Goal: Task Accomplishment & Management: Manage account settings

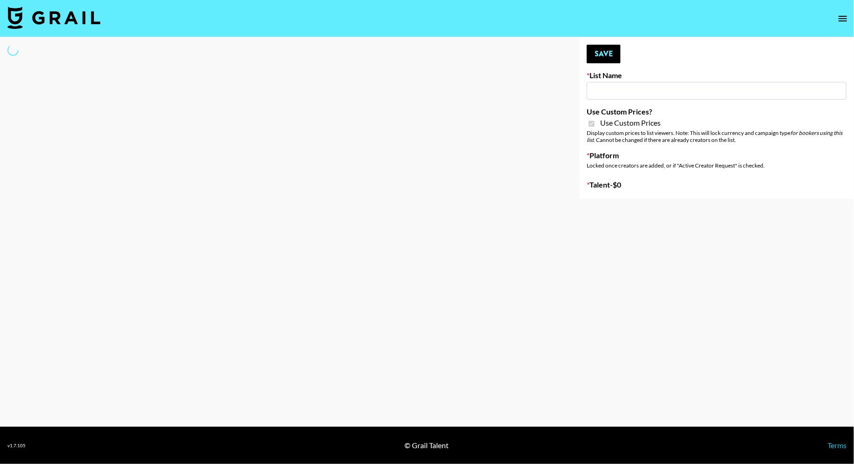
type input "Pretti Make-Up AI Assistant"
checkbox input "true"
select select "Brand"
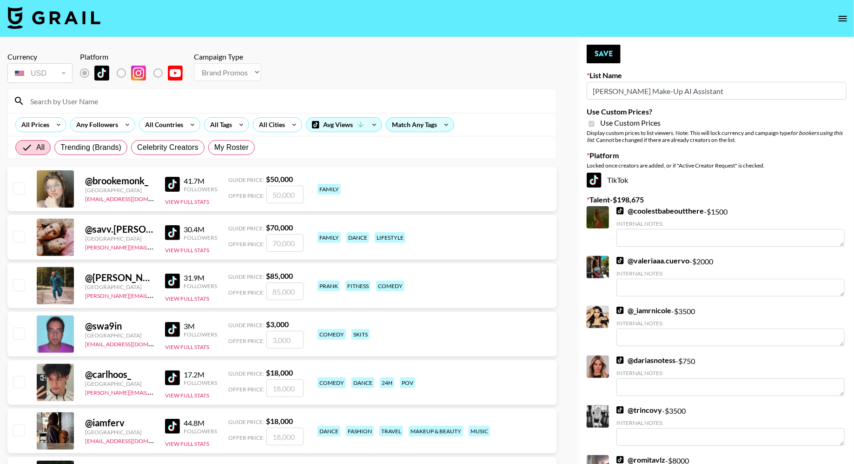
click at [238, 154] on div "All Trending (Brands) Celebrity Creators My Roster" at bounding box center [134, 147] width 243 height 22
click at [235, 148] on span "My Roster" at bounding box center [231, 147] width 34 height 11
click at [214, 147] on input "My Roster" at bounding box center [214, 147] width 0 height 0
radio input "true"
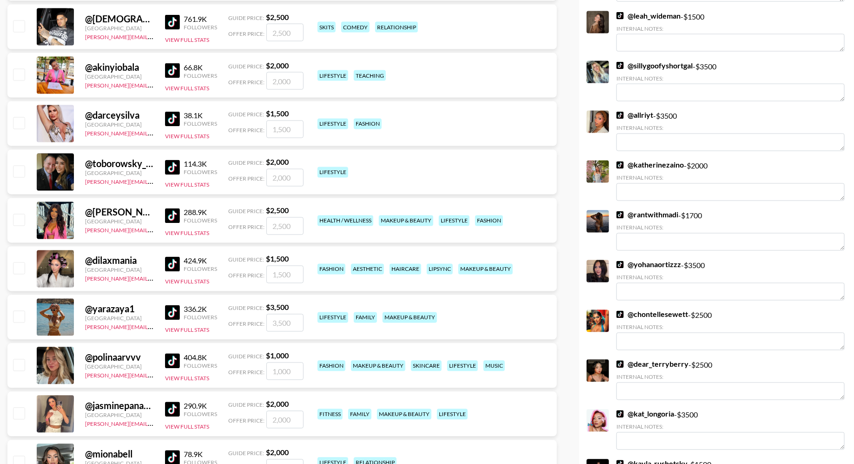
scroll to position [880, 0]
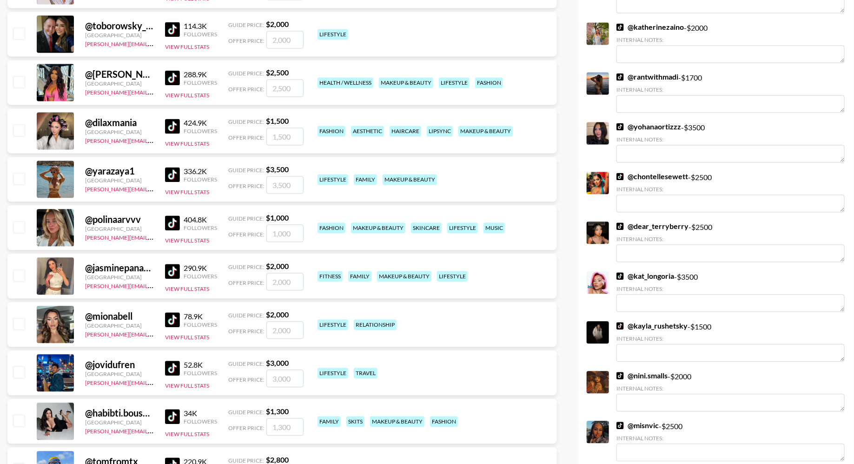
click at [17, 272] on input "checkbox" at bounding box center [18, 274] width 11 height 11
checkbox input "true"
type input "2000"
click at [20, 320] on input "checkbox" at bounding box center [18, 323] width 11 height 11
checkbox input "true"
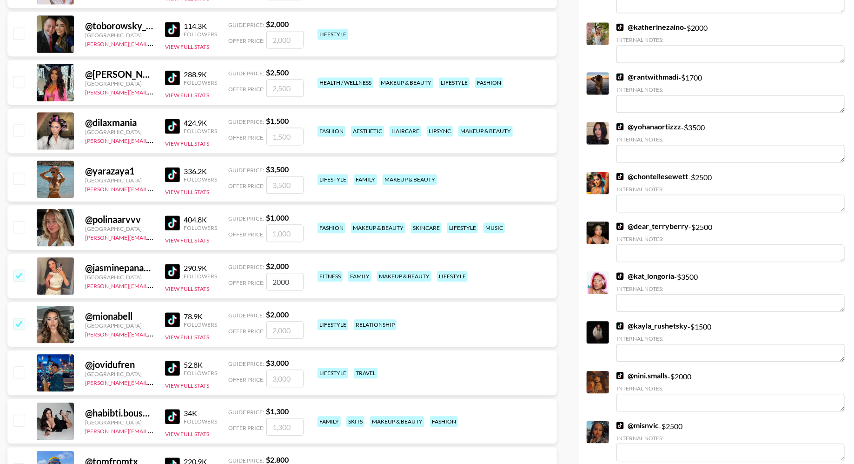
type input "2000"
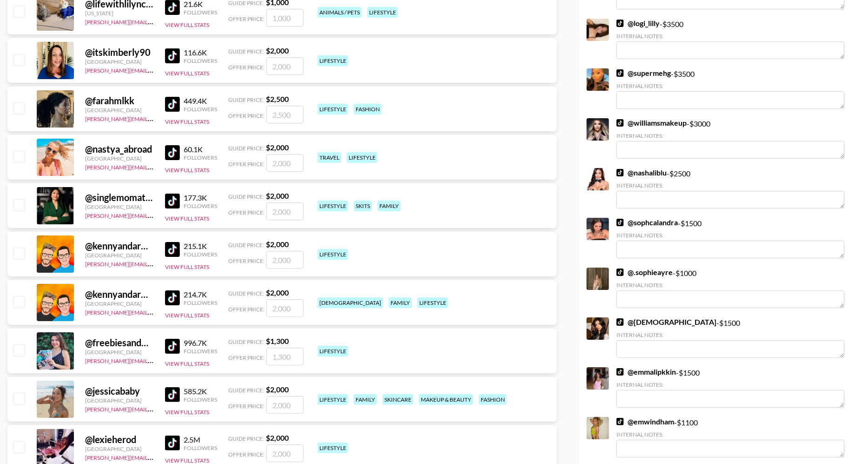
scroll to position [1752, 0]
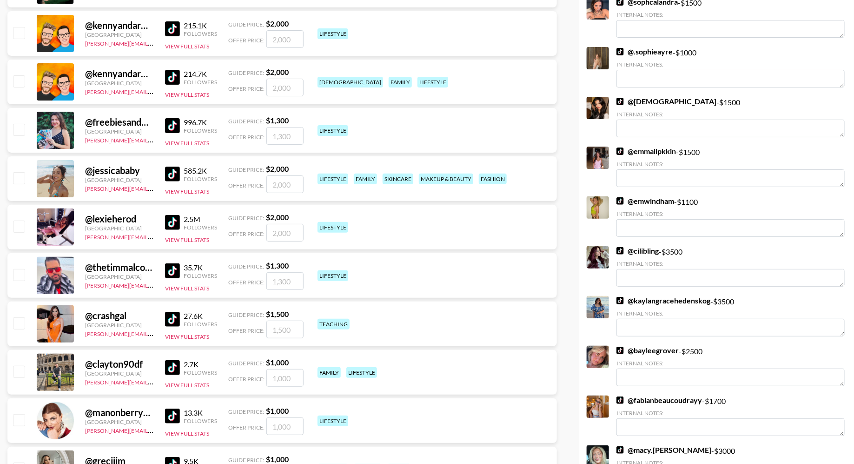
click at [16, 173] on input "checkbox" at bounding box center [18, 177] width 11 height 11
checkbox input "true"
type input "2000"
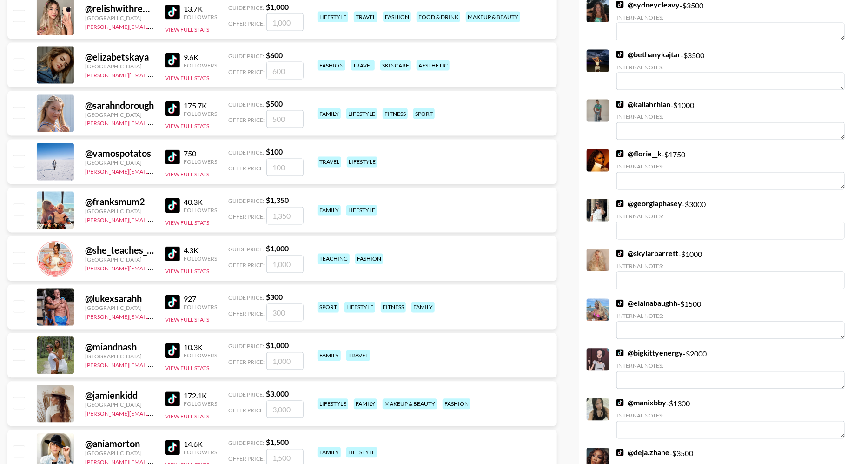
scroll to position [2543, 0]
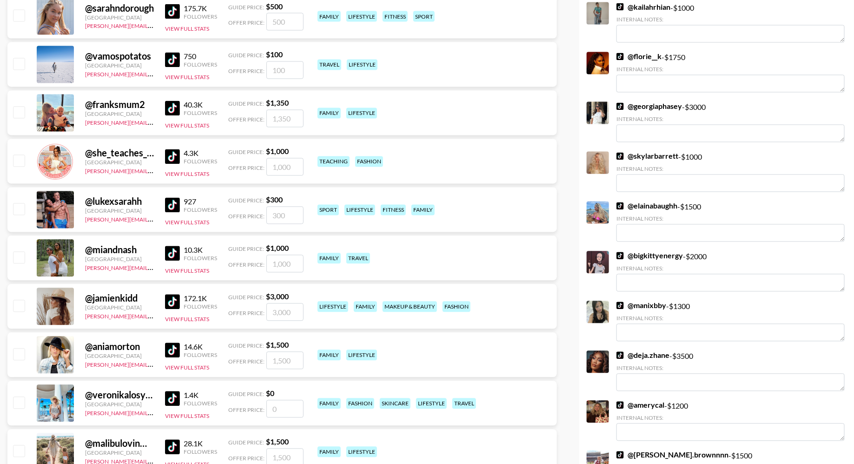
click at [20, 304] on input "checkbox" at bounding box center [18, 305] width 11 height 11
checkbox input "true"
type input "3000"
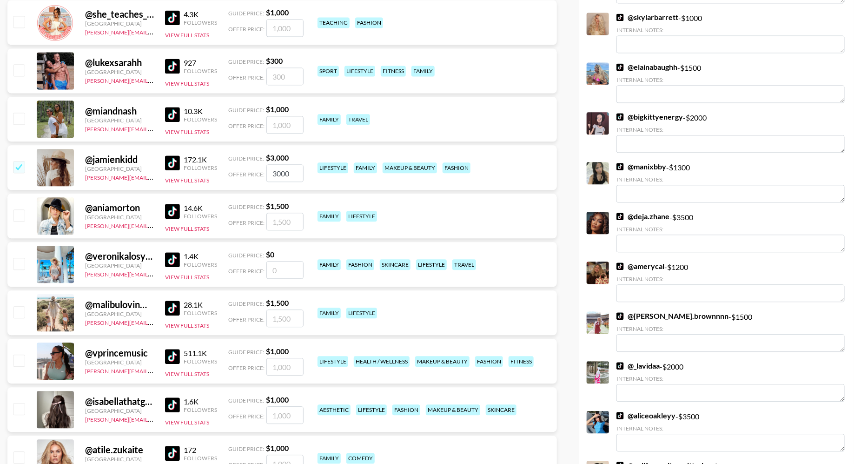
scroll to position [2747, 0]
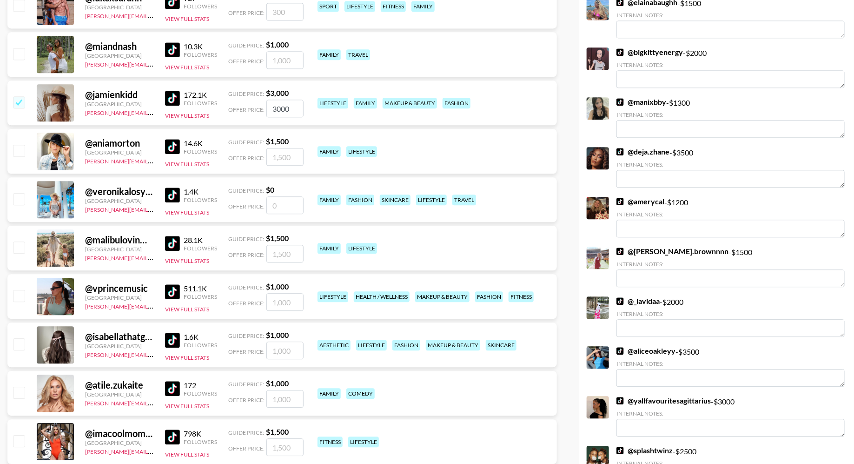
click at [174, 196] on img at bounding box center [172, 194] width 15 height 15
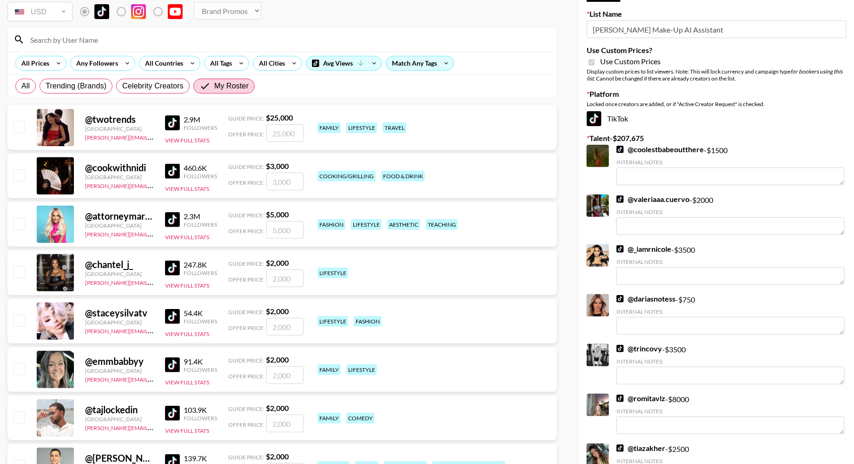
scroll to position [0, 0]
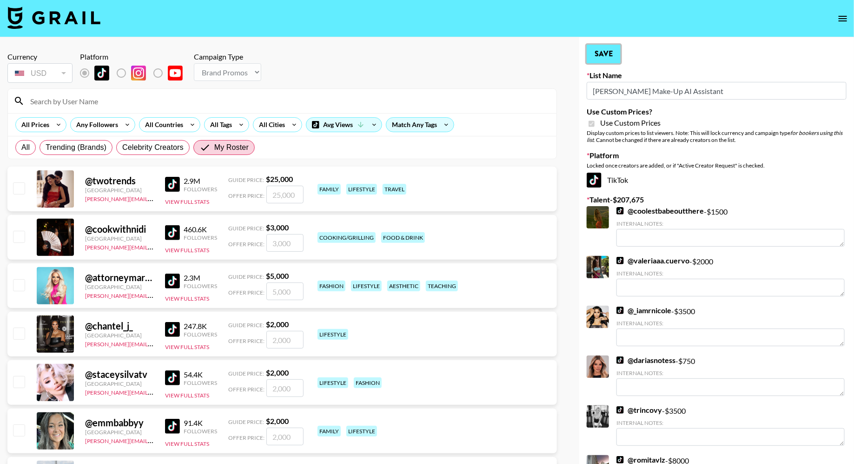
click at [607, 53] on button "Save" at bounding box center [604, 54] width 34 height 19
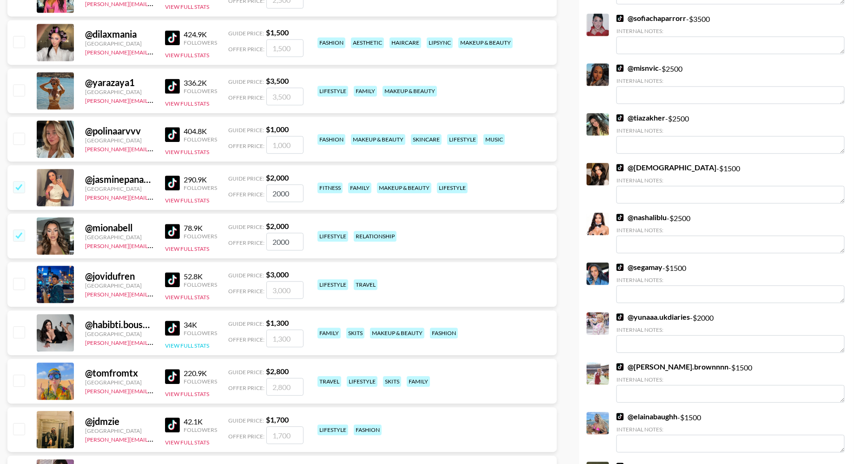
scroll to position [999, 0]
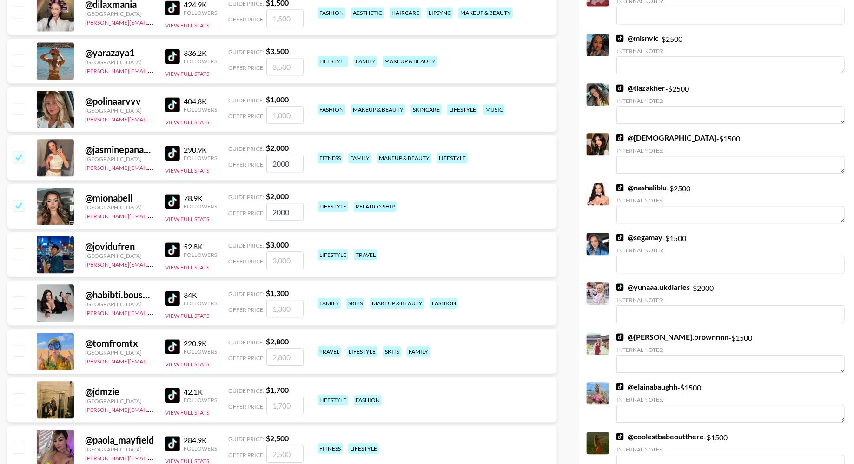
click at [171, 153] on img at bounding box center [172, 153] width 15 height 15
click at [174, 203] on img at bounding box center [172, 201] width 15 height 15
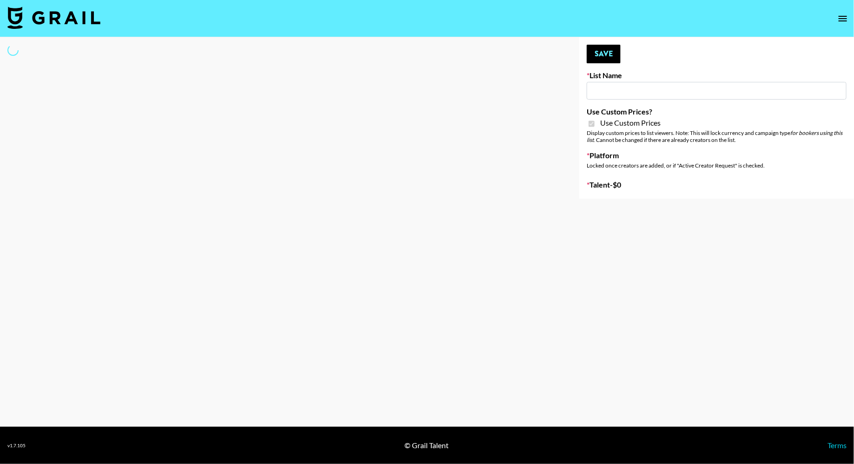
type input "**Noschinko UGC**"
checkbox input "true"
select select "Brand"
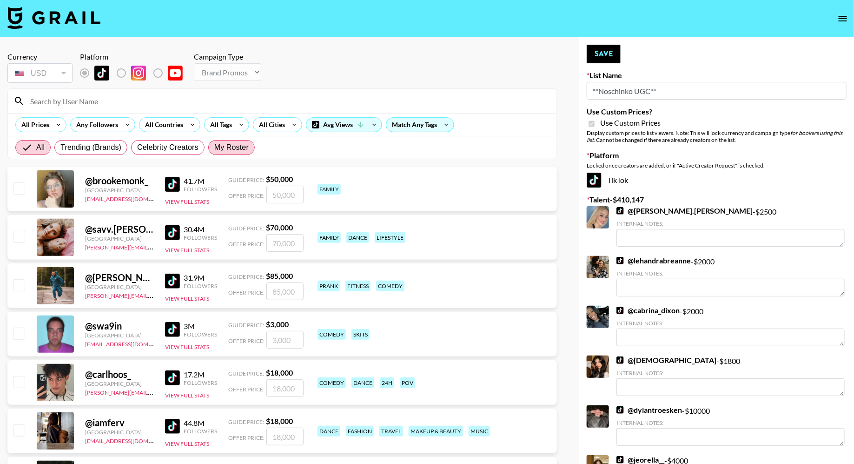
click at [232, 146] on span "My Roster" at bounding box center [231, 147] width 34 height 11
click at [214, 147] on input "My Roster" at bounding box center [214, 147] width 0 height 0
radio input "true"
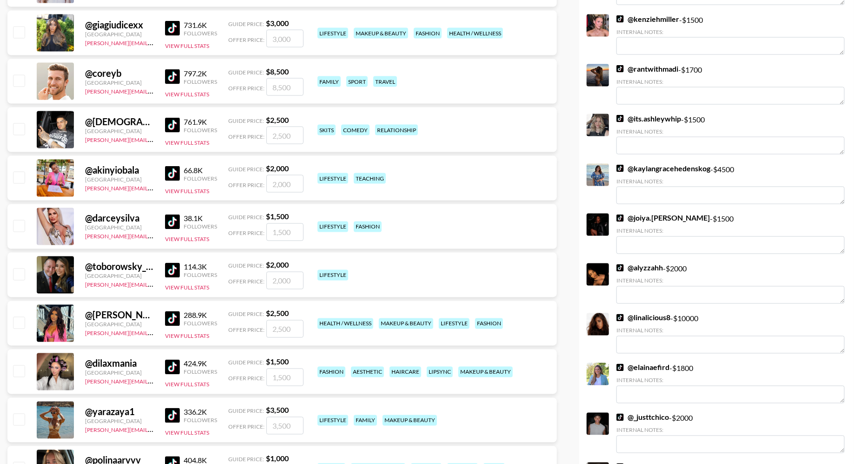
scroll to position [638, 0]
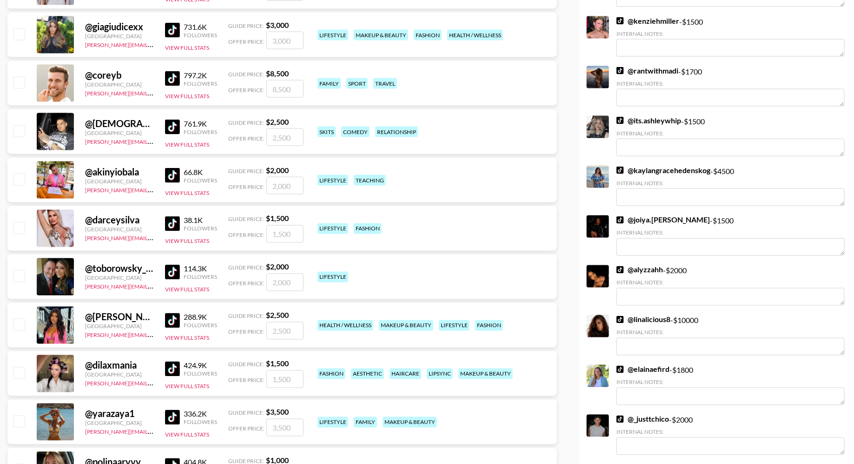
click at [22, 131] on input "checkbox" at bounding box center [18, 130] width 11 height 11
checkbox input "true"
type input "2500"
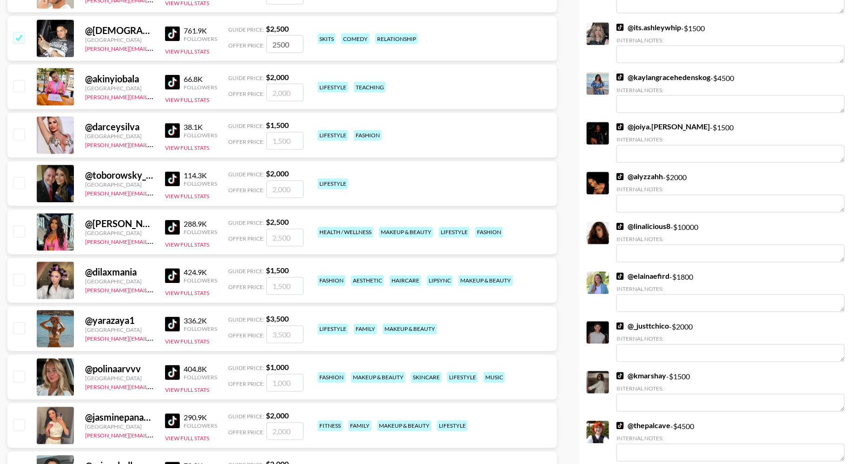
scroll to position [830, 0]
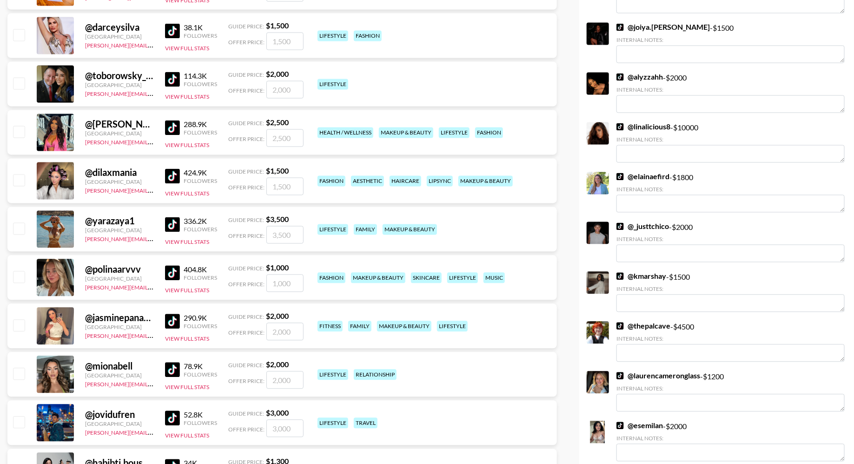
click at [22, 324] on input "checkbox" at bounding box center [18, 325] width 11 height 11
checkbox input "true"
type input "2000"
click at [21, 373] on input "checkbox" at bounding box center [18, 373] width 11 height 11
checkbox input "true"
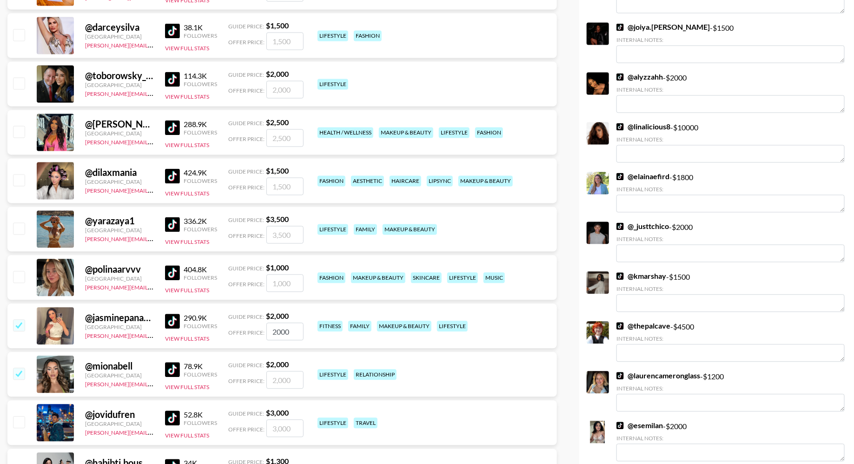
type input "2000"
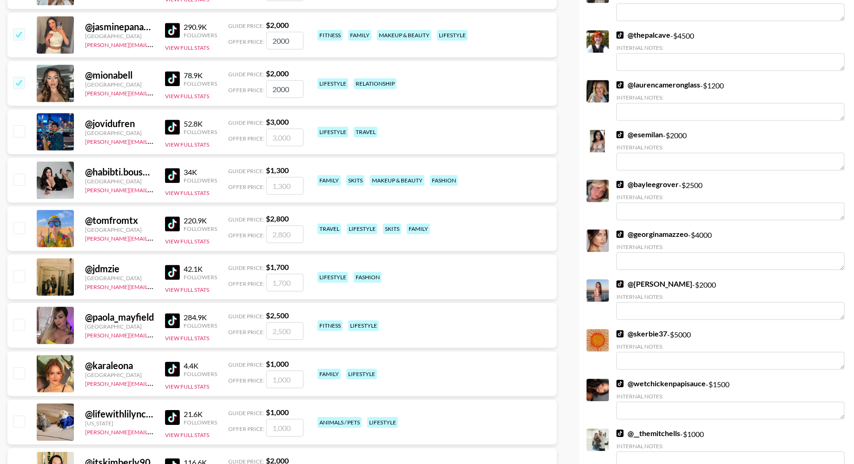
click at [21, 180] on input "checkbox" at bounding box center [18, 178] width 11 height 11
checkbox input "true"
type input "1300"
click at [18, 227] on input "checkbox" at bounding box center [18, 227] width 11 height 11
checkbox input "true"
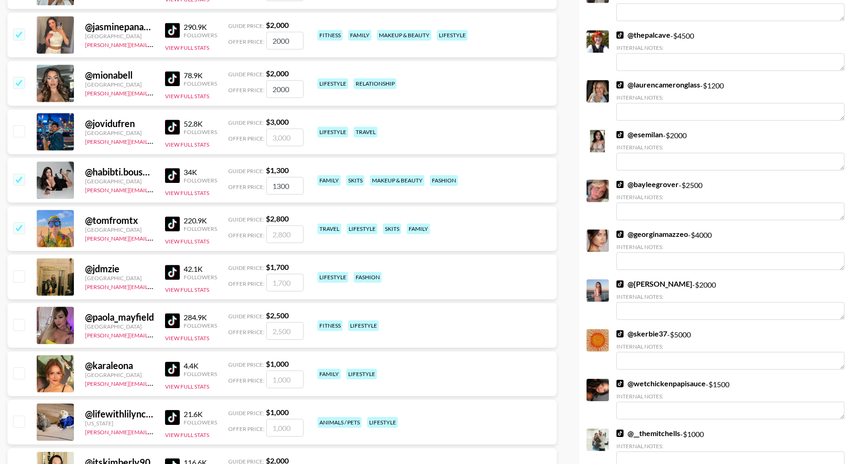
type input "2800"
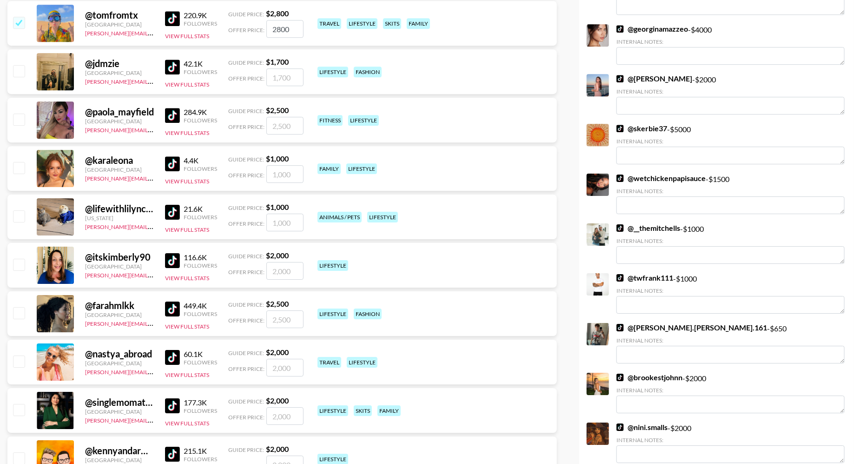
click at [16, 358] on input "checkbox" at bounding box center [18, 360] width 11 height 11
checkbox input "true"
type input "2000"
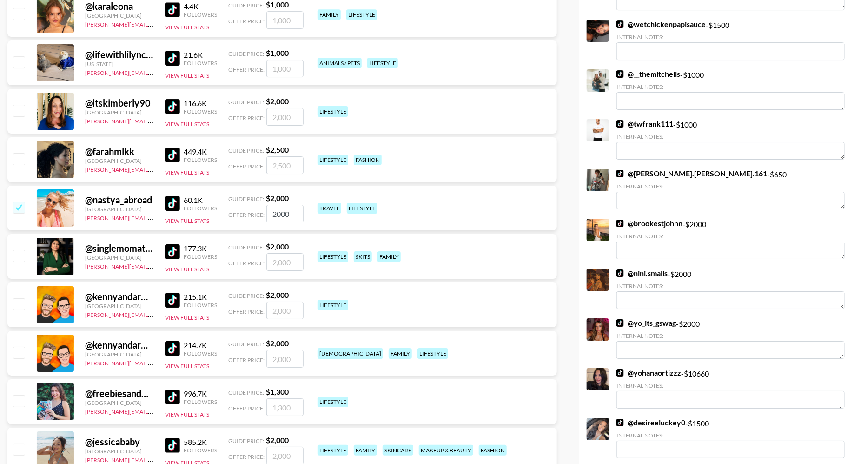
scroll to position [1690, 0]
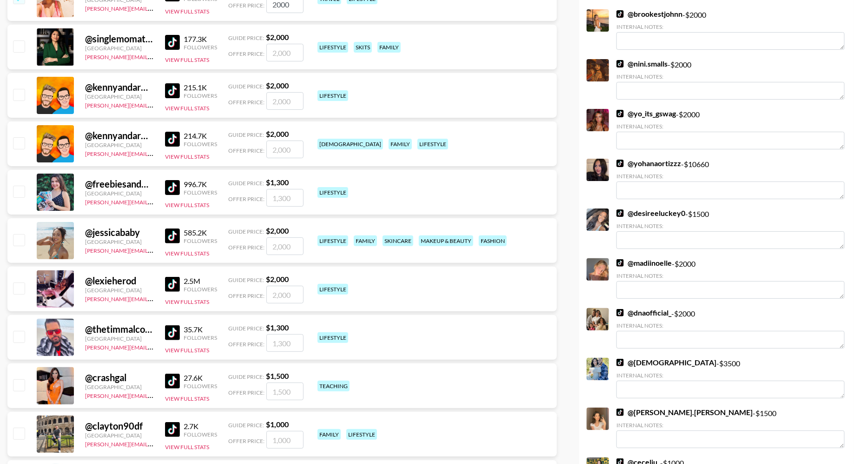
click at [18, 236] on input "checkbox" at bounding box center [18, 239] width 11 height 11
checkbox input "true"
type input "2000"
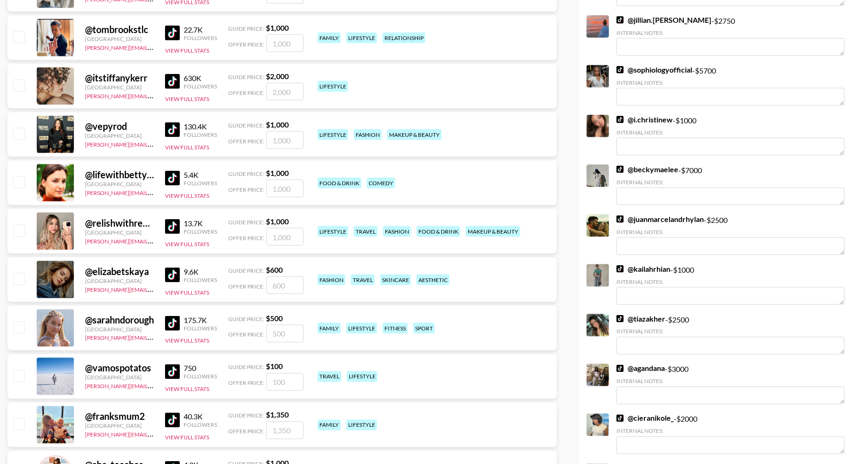
scroll to position [2265, 0]
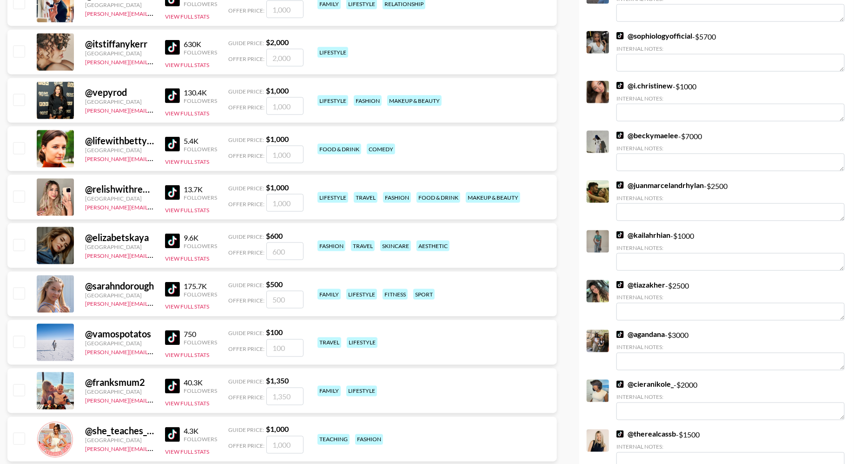
click at [21, 296] on input "checkbox" at bounding box center [18, 292] width 11 height 11
checkbox input "true"
type input "500"
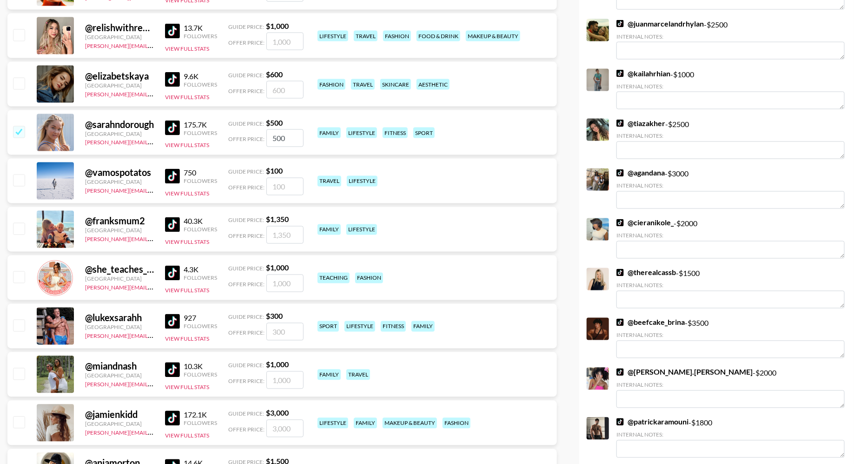
scroll to position [2540, 0]
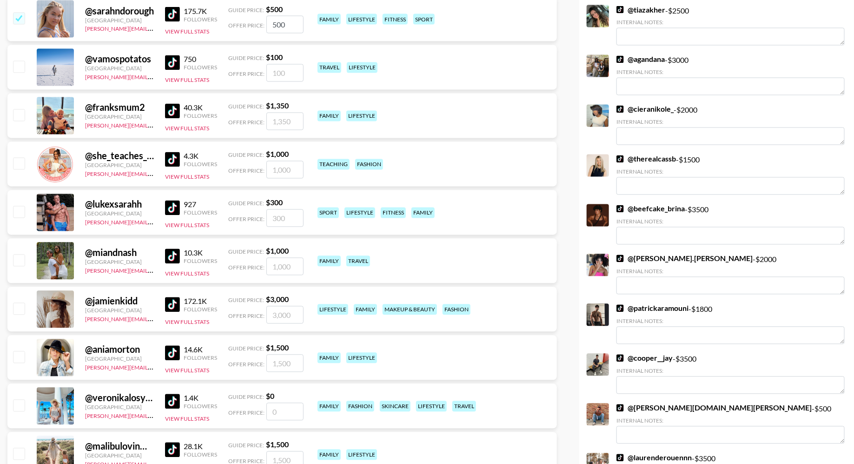
click at [20, 260] on input "checkbox" at bounding box center [18, 259] width 11 height 11
checkbox input "true"
type input "1000"
click at [19, 309] on input "checkbox" at bounding box center [18, 308] width 11 height 11
checkbox input "true"
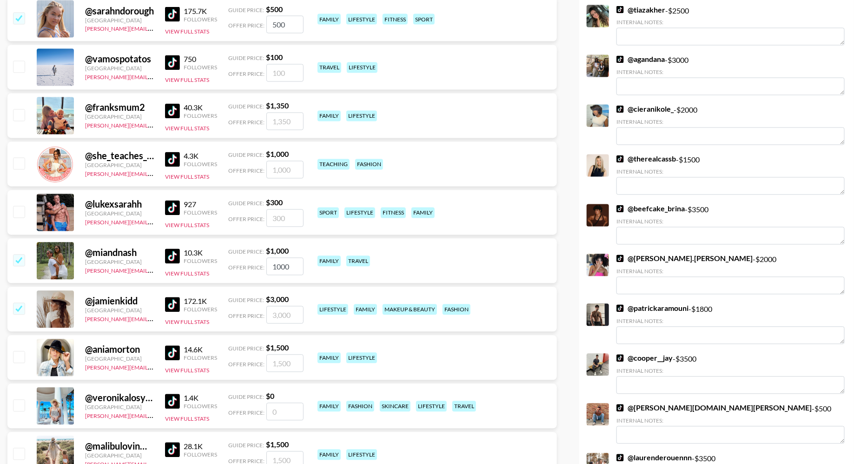
type input "3000"
click at [24, 354] on input "checkbox" at bounding box center [18, 356] width 11 height 11
checkbox input "true"
type input "1500"
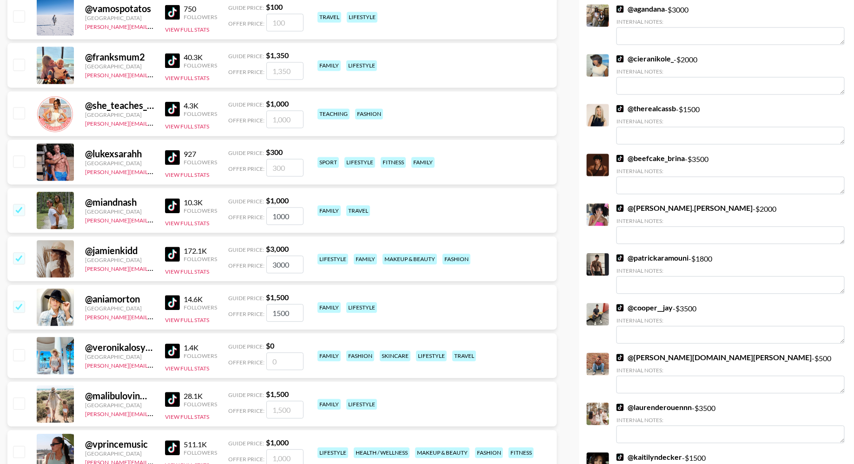
scroll to position [2742, 0]
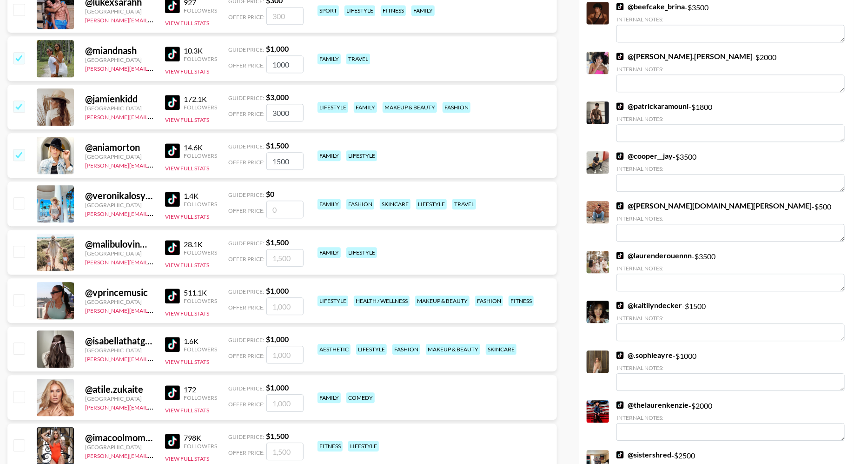
click at [19, 247] on input "checkbox" at bounding box center [18, 251] width 11 height 11
checkbox input "true"
type input "1500"
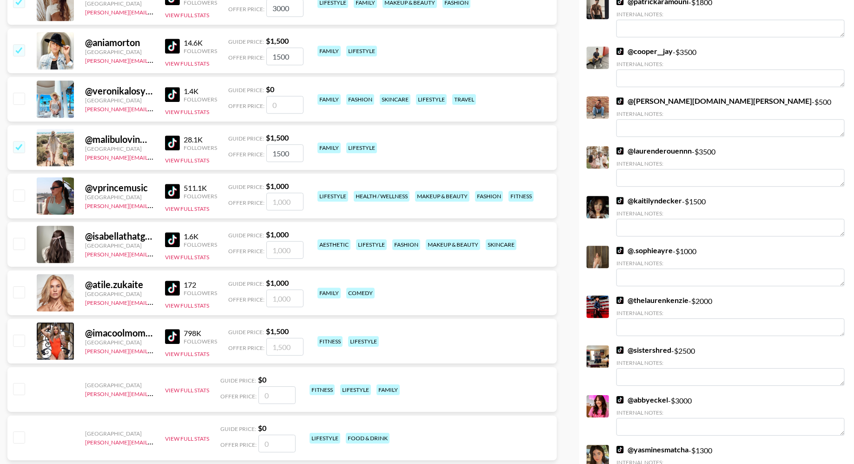
click at [20, 340] on input "checkbox" at bounding box center [18, 339] width 11 height 11
checkbox input "true"
type input "1500"
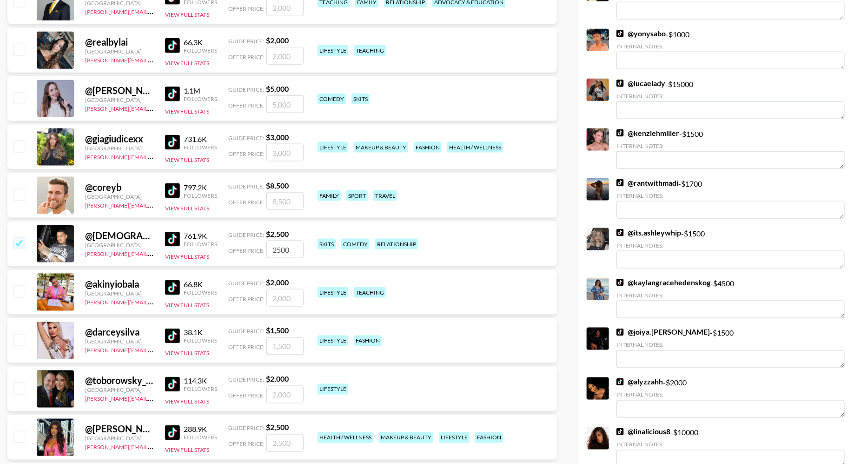
scroll to position [0, 0]
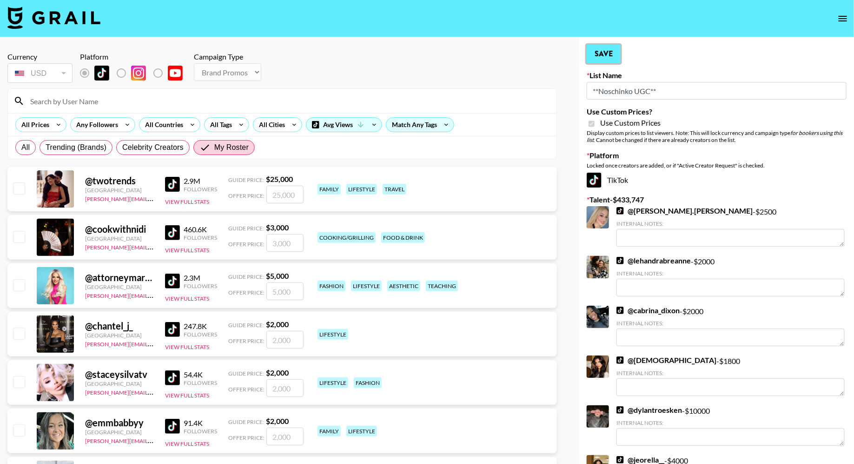
click at [611, 52] on button "Save" at bounding box center [604, 54] width 34 height 19
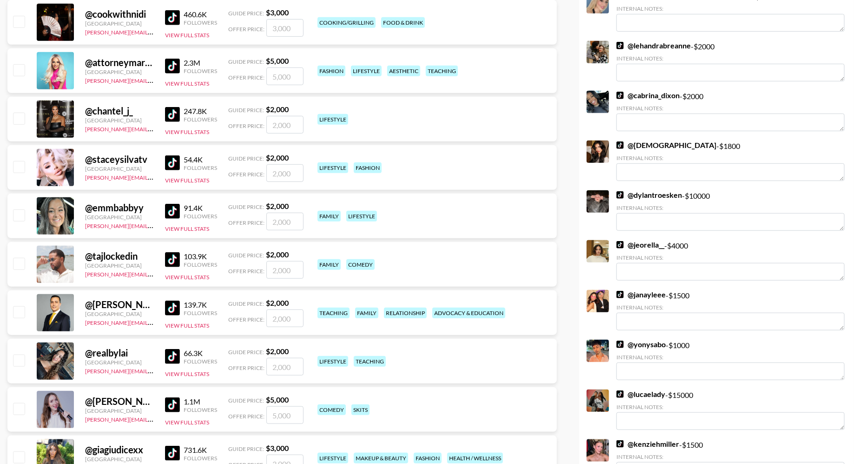
scroll to position [375, 0]
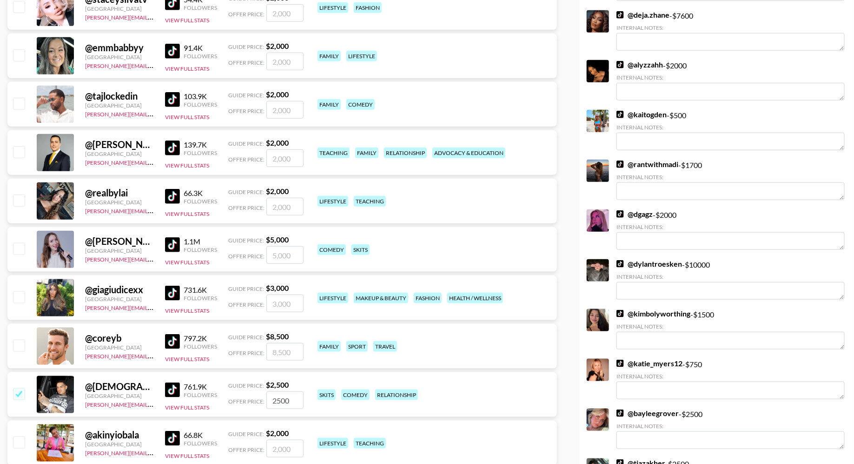
click at [19, 103] on input "checkbox" at bounding box center [18, 103] width 11 height 11
checkbox input "true"
type input "2000"
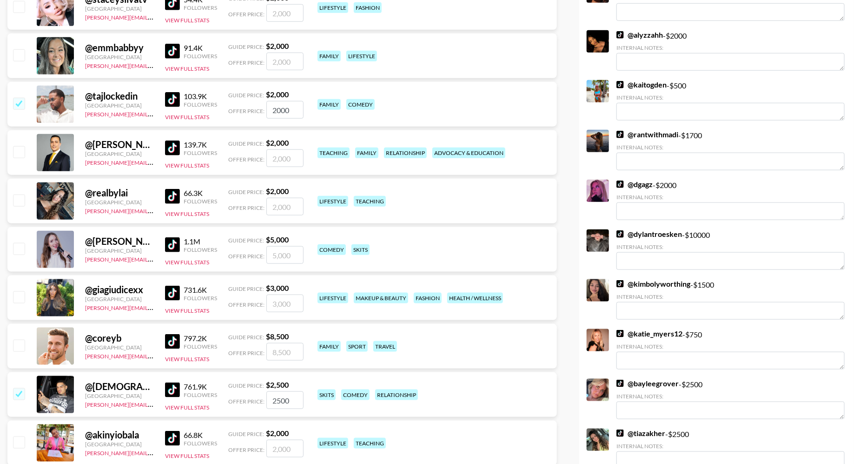
scroll to position [0, 0]
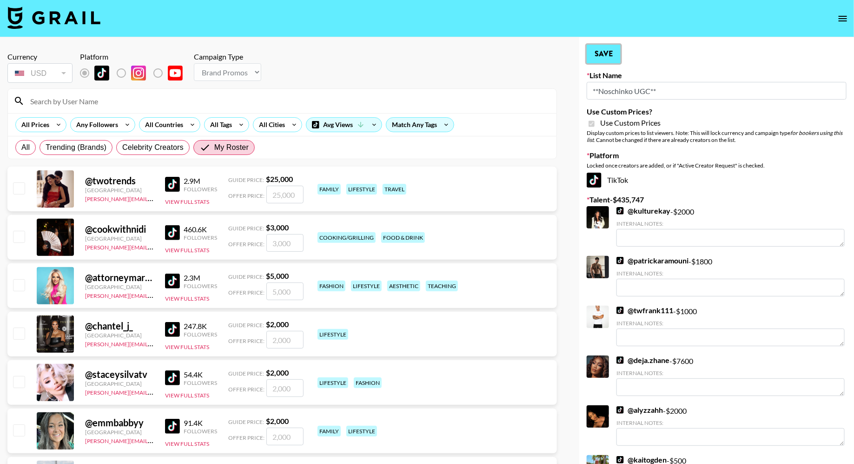
click at [612, 59] on button "Save" at bounding box center [604, 54] width 34 height 19
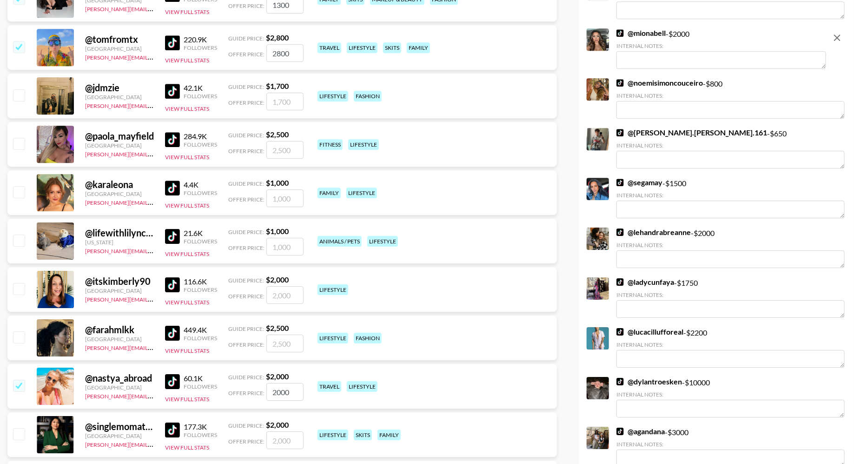
scroll to position [1714, 0]
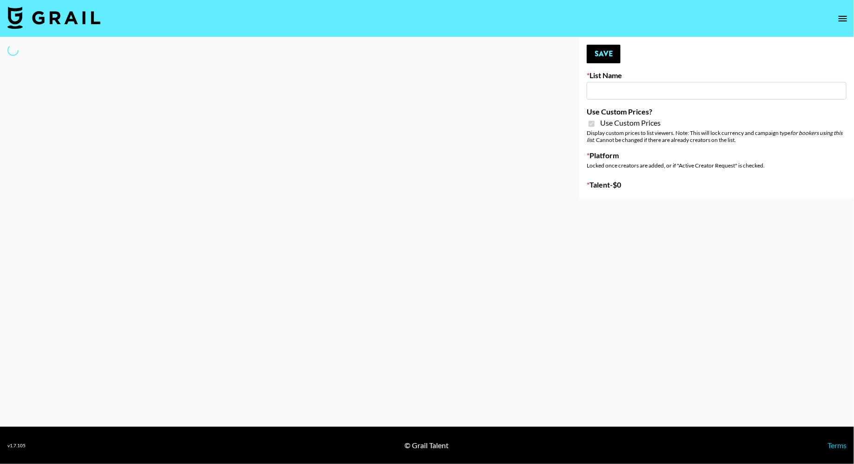
type input "Hetras"
checkbox input "true"
select select "Brand"
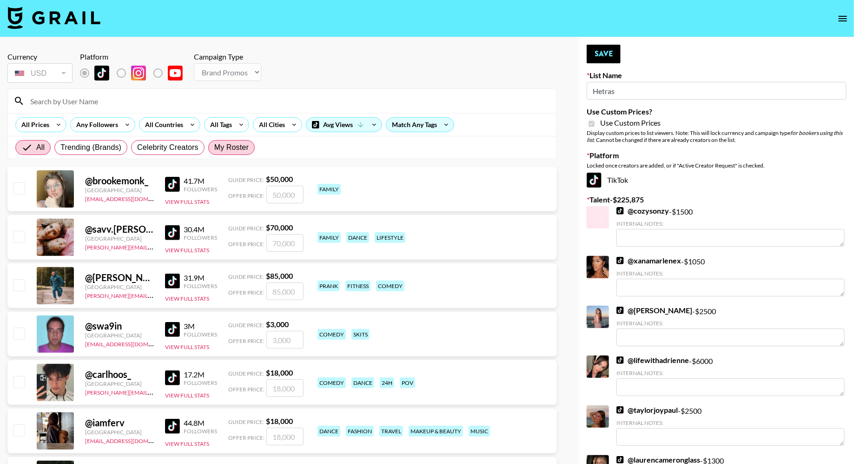
click at [233, 142] on span "My Roster" at bounding box center [231, 147] width 34 height 11
click at [214, 147] on input "My Roster" at bounding box center [214, 147] width 0 height 0
radio input "true"
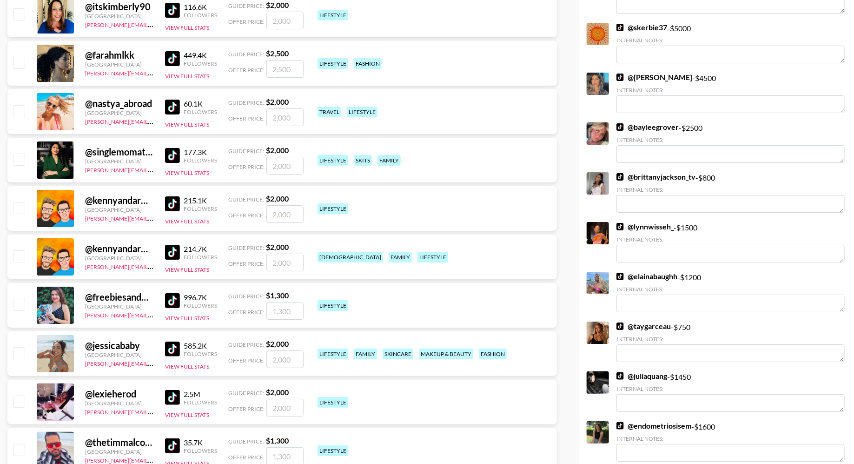
scroll to position [1785, 0]
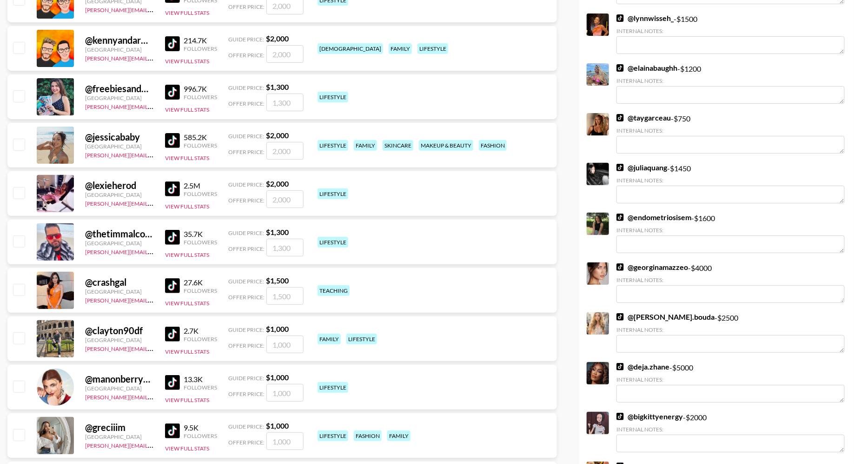
click at [21, 140] on input "checkbox" at bounding box center [18, 144] width 11 height 11
checkbox input "true"
type input "2000"
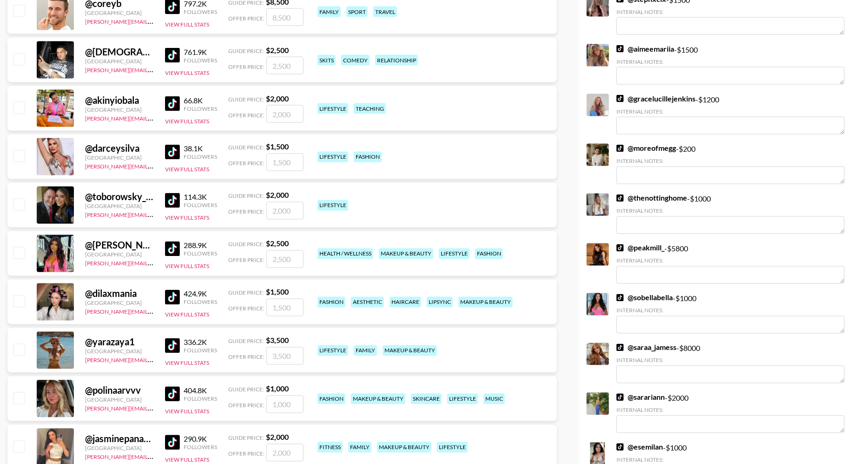
scroll to position [835, 0]
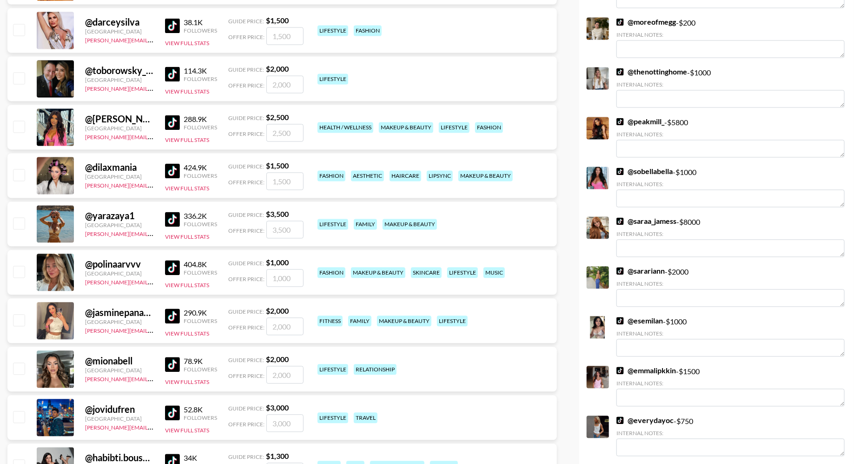
click at [20, 366] on input "checkbox" at bounding box center [18, 368] width 11 height 11
checkbox input "true"
type input "2000"
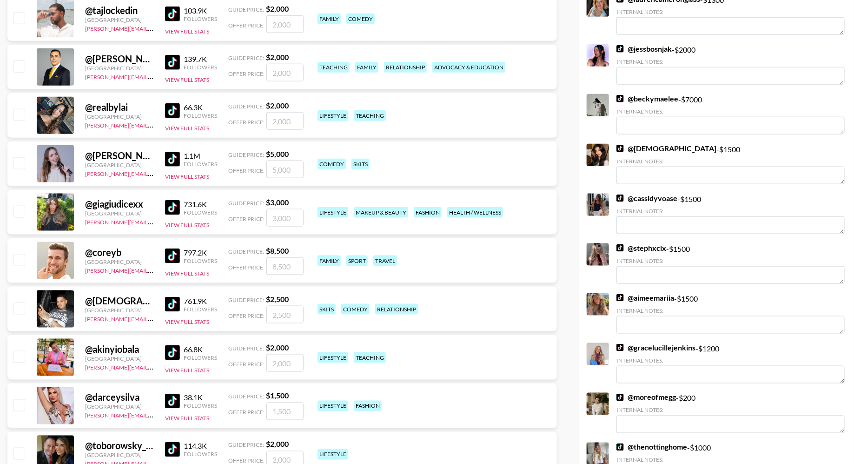
scroll to position [0, 0]
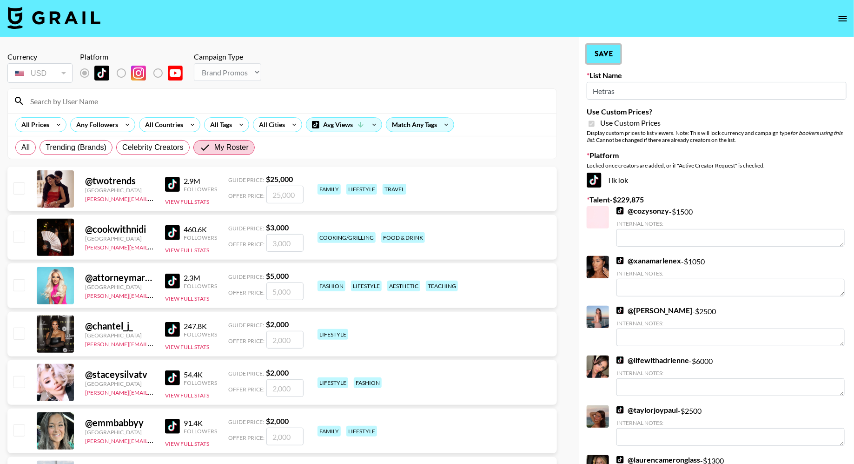
click at [607, 48] on button "Save" at bounding box center [604, 54] width 34 height 19
